Goal: Task Accomplishment & Management: Manage account settings

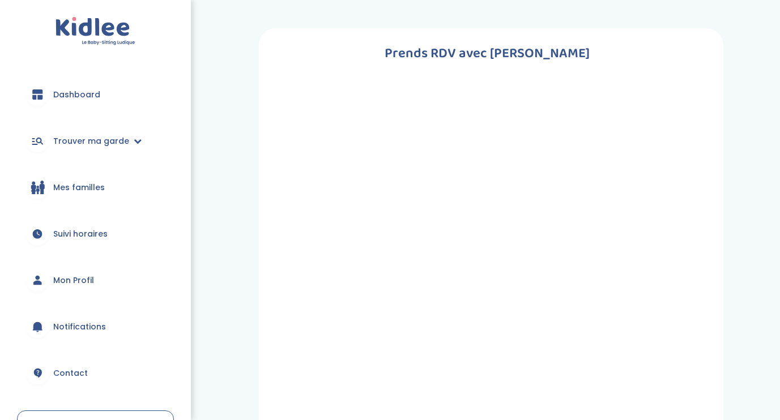
click at [86, 102] on link "Dashboard" at bounding box center [95, 94] width 157 height 41
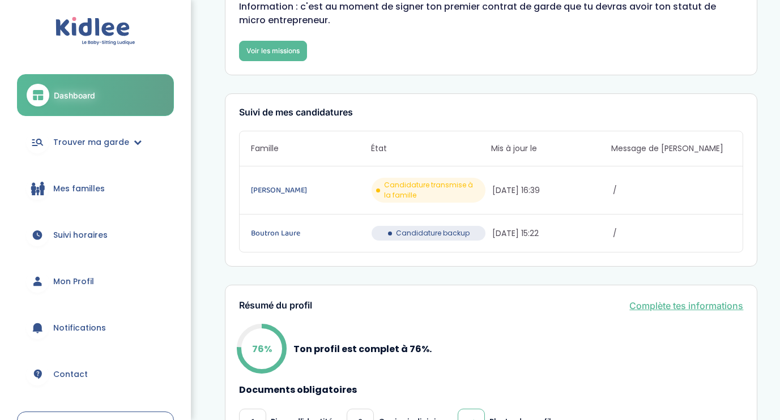
scroll to position [93, 0]
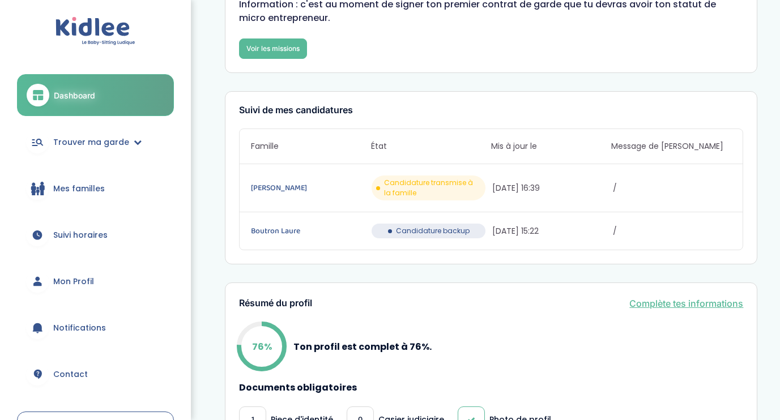
click at [446, 186] on span "Candidature transmise à la famille" at bounding box center [432, 188] width 97 height 20
click at [512, 199] on div "Gauthier Alexandre Candidature transmise à la famille 08/10/2025 16:39 /" at bounding box center [491, 188] width 503 height 48
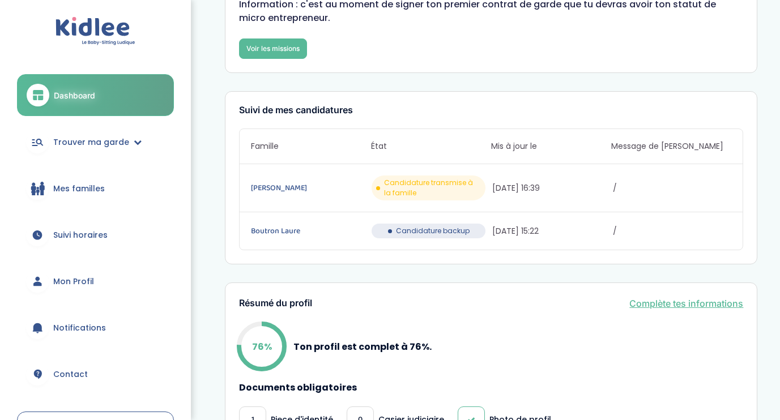
click at [512, 199] on div "Gauthier Alexandre Candidature transmise à la famille 08/10/2025 16:39 /" at bounding box center [491, 188] width 503 height 48
click at [602, 200] on div "Gauthier Alexandre Candidature transmise à la famille 08/10/2025 16:39 /" at bounding box center [491, 188] width 503 height 48
click at [434, 231] on span "Candidature backup" at bounding box center [433, 231] width 74 height 10
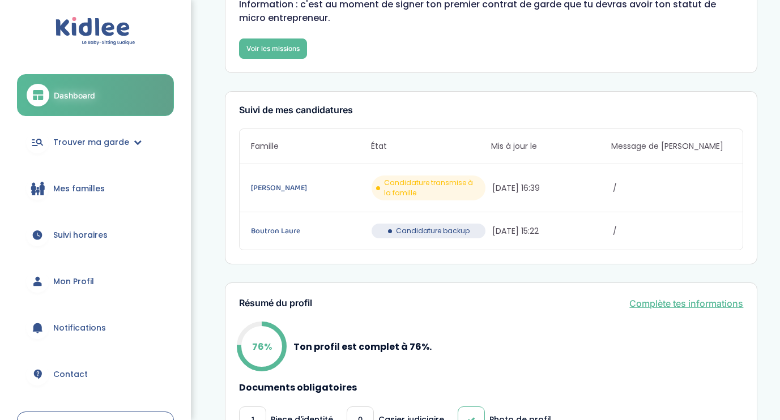
click at [434, 231] on span "Candidature backup" at bounding box center [433, 231] width 74 height 10
click at [267, 185] on link "Gauthier Alexandre" at bounding box center [310, 188] width 118 height 12
click at [75, 272] on link "Mon Profil" at bounding box center [95, 281] width 157 height 41
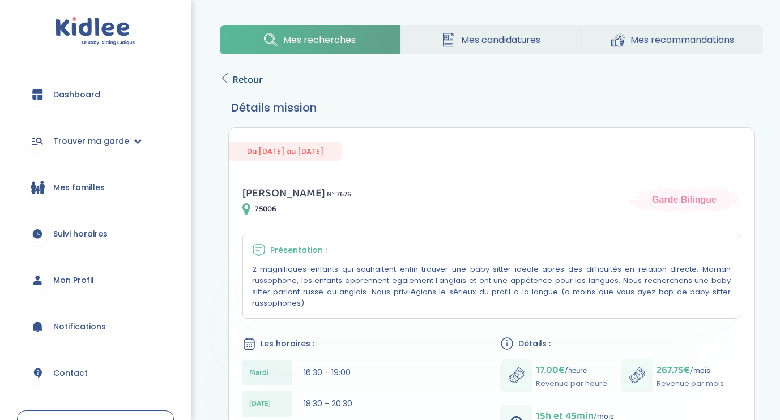
click at [235, 74] on span "Retour" at bounding box center [247, 80] width 31 height 16
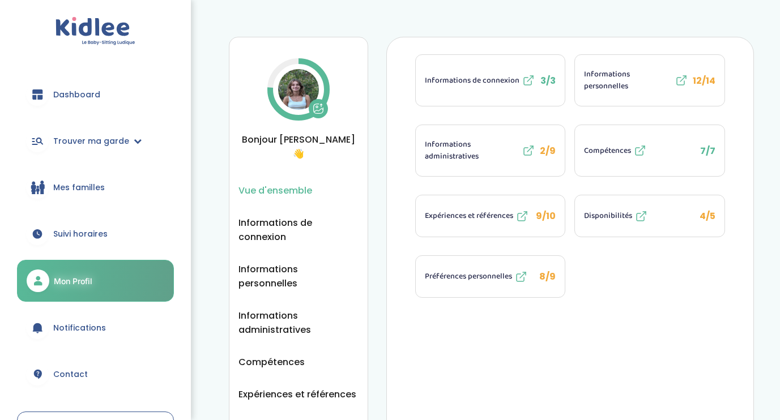
click at [295, 96] on img at bounding box center [298, 89] width 41 height 41
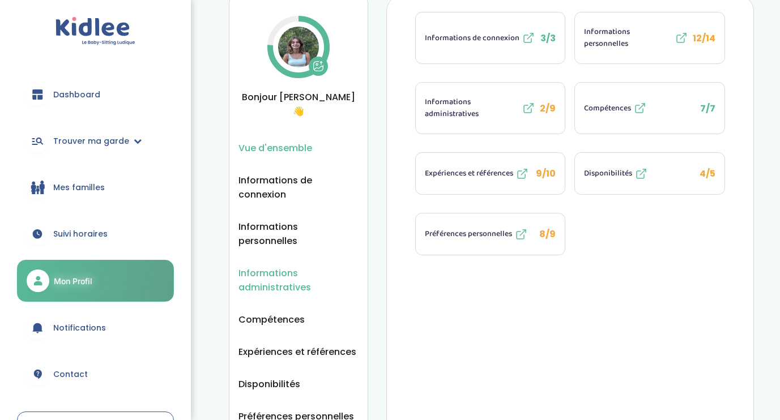
scroll to position [37, 0]
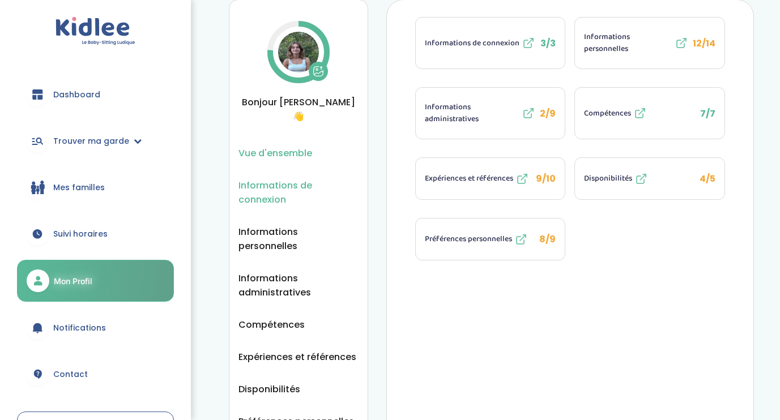
click at [285, 178] on span "Informations de connexion" at bounding box center [299, 192] width 120 height 28
